Goal: Task Accomplishment & Management: Complete application form

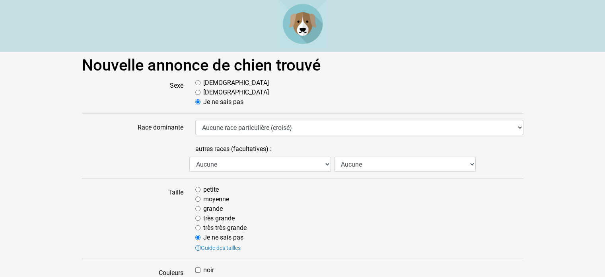
click at [197, 82] on input "[DEMOGRAPHIC_DATA]" at bounding box center [197, 82] width 5 height 5
radio input "true"
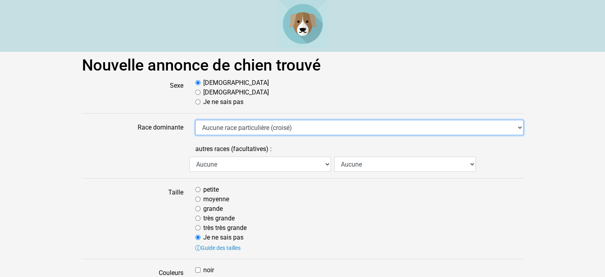
click at [215, 125] on select "Aucune race particulière (croisé) Affenpinscher Airedale Terrier Akita Akita Am…" at bounding box center [359, 127] width 328 height 15
click at [224, 127] on select "Aucune race particulière (croisé) Affenpinscher Airedale Terrier Akita Akita Am…" at bounding box center [359, 127] width 328 height 15
click at [328, 125] on select "Aucune race particulière (croisé) Affenpinscher Airedale Terrier Akita Akita Am…" at bounding box center [359, 127] width 328 height 15
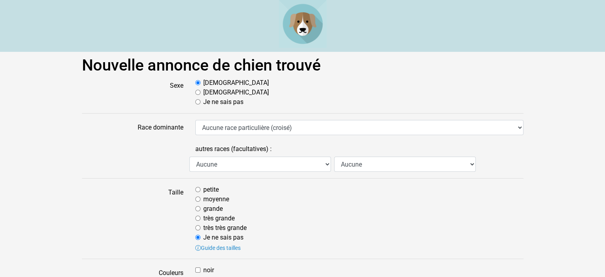
click at [328, 163] on select "Aucune Affenpinscher Airedale Terrier Akita Akita Américain Anglo Français de P…" at bounding box center [260, 163] width 142 height 15
click at [371, 223] on div "très très grande" at bounding box center [359, 228] width 328 height 10
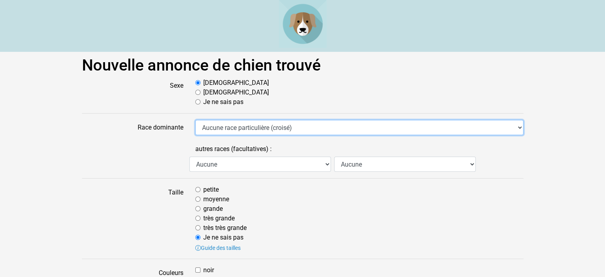
click at [231, 128] on select "Aucune race particulière (croisé) Affenpinscher Airedale Terrier Akita Akita Am…" at bounding box center [359, 127] width 328 height 15
select select "138"
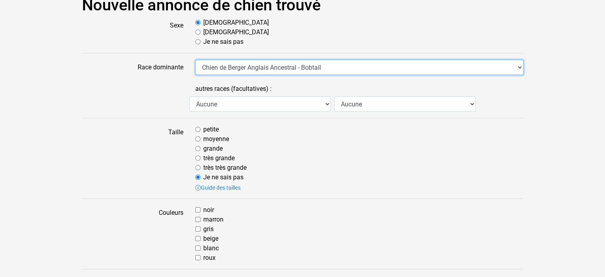
scroll to position [80, 0]
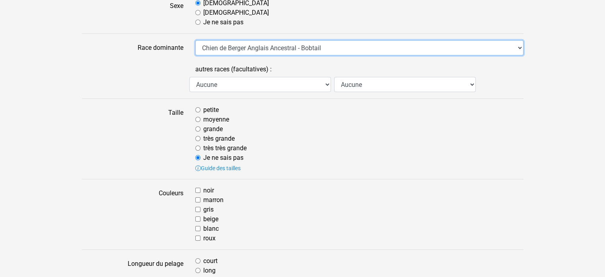
click at [349, 46] on select "Aucune race particulière (croisé) Affenpinscher Airedale Terrier Akita Akita Am…" at bounding box center [359, 47] width 328 height 15
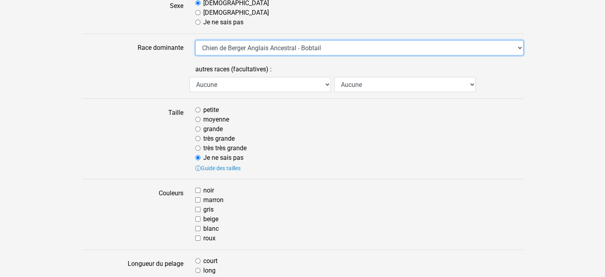
click at [355, 47] on select "Aucune race particulière (croisé) Affenpinscher Airedale Terrier Akita Akita Am…" at bounding box center [359, 47] width 328 height 15
select select
click at [195, 40] on select "Aucune race particulière (croisé) Affenpinscher Airedale Terrier Akita Akita Am…" at bounding box center [359, 47] width 328 height 15
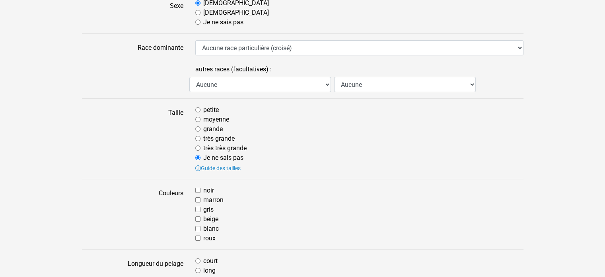
click at [516, 135] on div "très grande" at bounding box center [359, 139] width 328 height 10
click at [197, 139] on input "très grande" at bounding box center [197, 138] width 5 height 5
radio input "true"
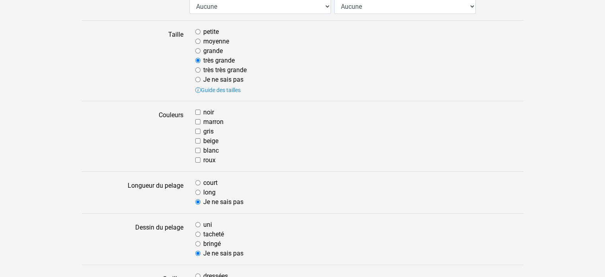
scroll to position [159, 0]
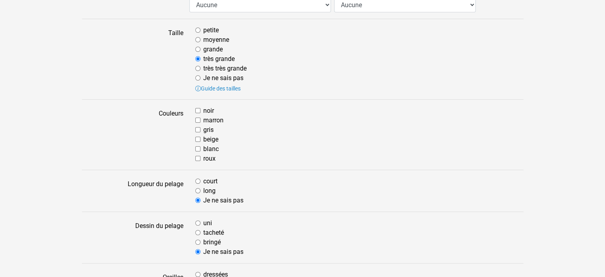
click at [197, 137] on input "beige" at bounding box center [197, 139] width 5 height 5
checkbox input "true"
click at [199, 148] on input "blanc" at bounding box center [197, 148] width 5 height 5
checkbox input "true"
click at [197, 189] on input "long" at bounding box center [197, 190] width 5 height 5
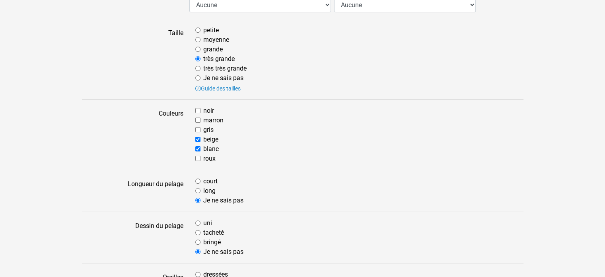
radio input "true"
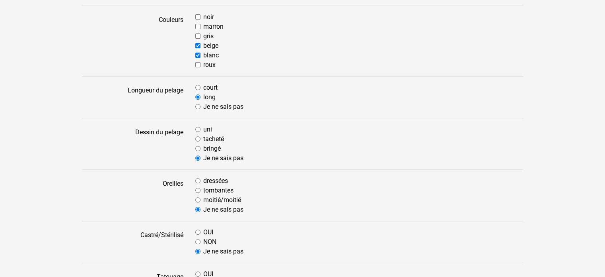
scroll to position [279, 0]
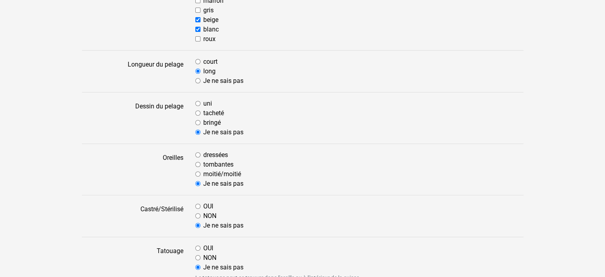
click at [197, 102] on input "uni" at bounding box center [197, 103] width 5 height 5
radio input "true"
click at [198, 174] on input "moitié/moitié" at bounding box center [197, 173] width 5 height 5
radio input "true"
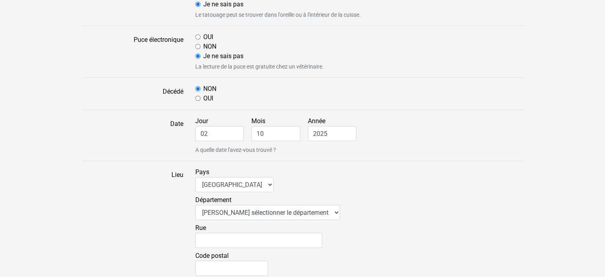
scroll to position [557, 0]
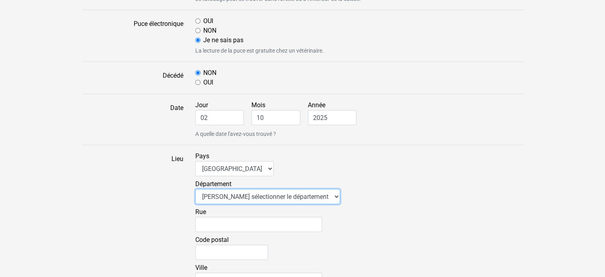
click at [311, 195] on select "Veuillez sélectionner le département 01 - [GEOGRAPHIC_DATA] 02 - [GEOGRAPHIC_DA…" at bounding box center [267, 196] width 145 height 15
select select "83"
click at [195, 189] on select "Veuillez sélectionner le département 01 - [GEOGRAPHIC_DATA] 02 - [GEOGRAPHIC_DA…" at bounding box center [267, 196] width 145 height 15
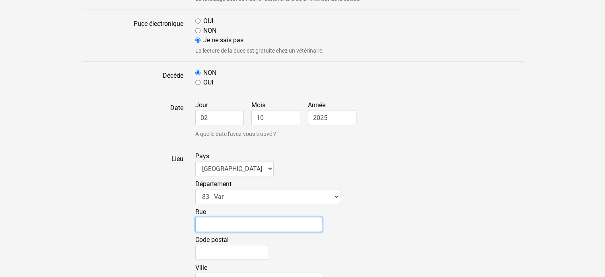
click at [274, 226] on input "Rue" at bounding box center [258, 224] width 127 height 15
type input "chemin [PERSON_NAME]"
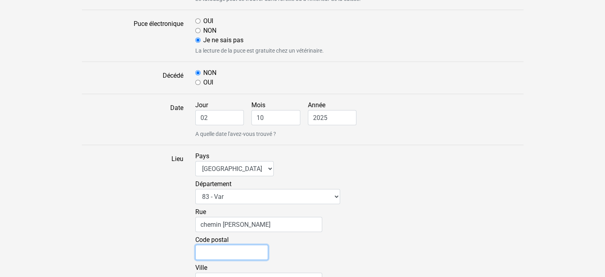
click at [218, 246] on input "Code postal" at bounding box center [231, 251] width 73 height 15
type input "7"
type input "83440"
click at [361, 224] on div "[GEOGRAPHIC_DATA][PERSON_NAME]" at bounding box center [359, 221] width 328 height 28
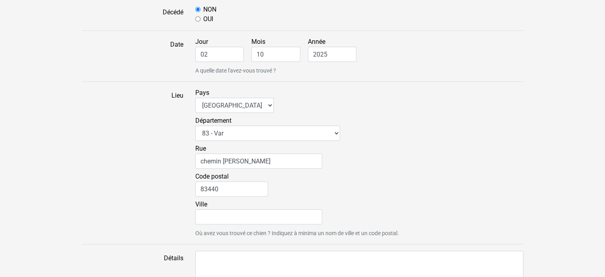
scroll to position [637, 0]
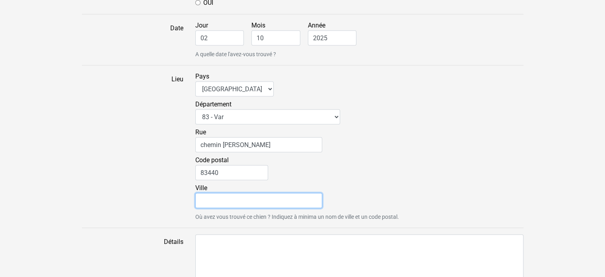
click at [260, 203] on input "Ville" at bounding box center [258, 200] width 127 height 15
type input "montauroux"
click at [389, 172] on div "Code postal 83440" at bounding box center [359, 169] width 328 height 28
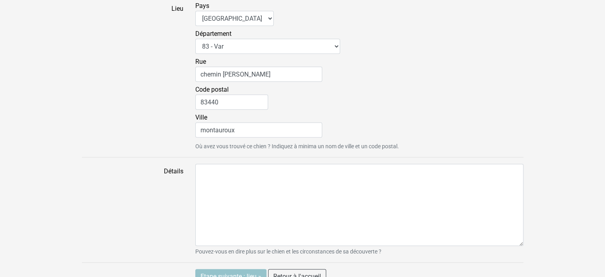
scroll to position [719, 0]
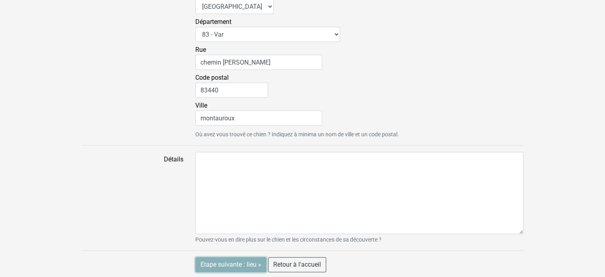
click at [223, 263] on input "Etape suivante : lieu »" at bounding box center [230, 264] width 71 height 15
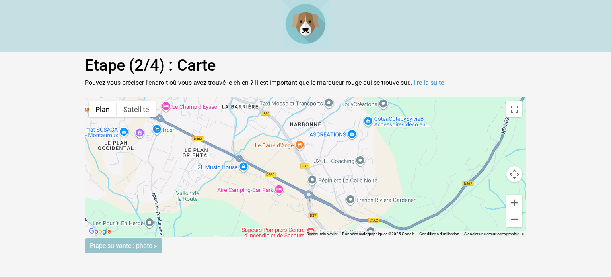
click at [306, 167] on gmp-advanced-marker at bounding box center [306, 167] width 0 height 0
click at [122, 243] on input "Etape suivante : photo »" at bounding box center [124, 245] width 78 height 15
